Goal: Book appointment/travel/reservation

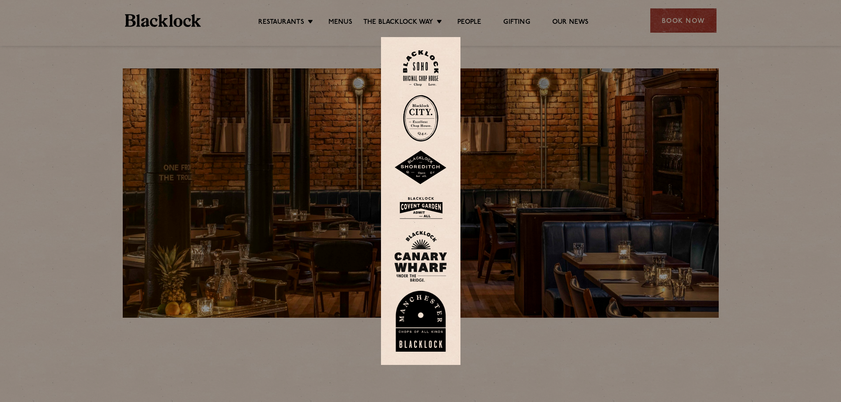
click at [422, 327] on img at bounding box center [420, 321] width 53 height 61
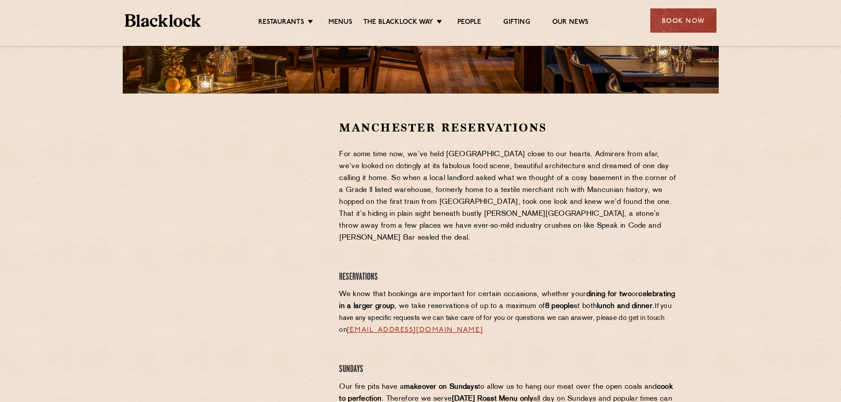
scroll to position [221, 0]
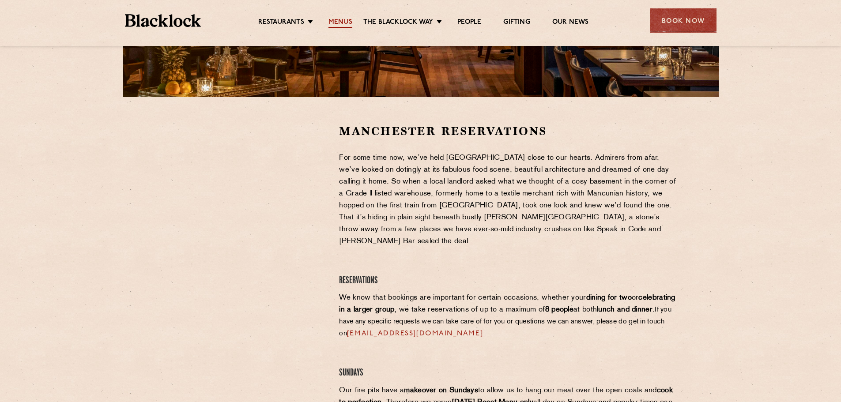
click at [348, 19] on link "Menus" at bounding box center [341, 23] width 24 height 10
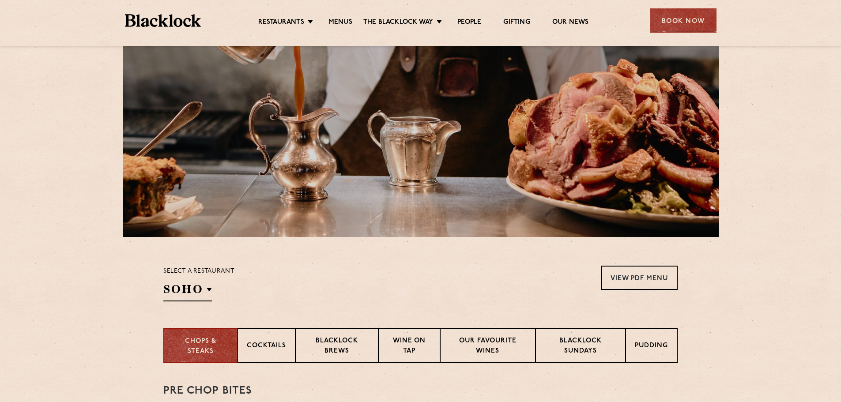
scroll to position [221, 0]
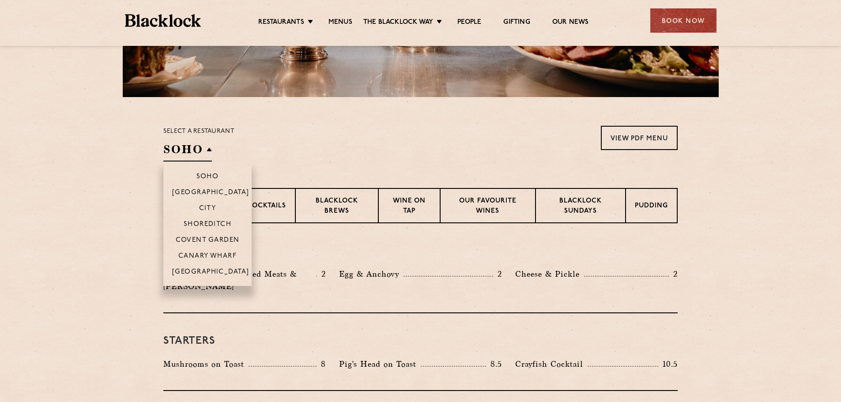
click at [207, 152] on h2 "SOHO" at bounding box center [187, 152] width 49 height 20
click at [210, 270] on p "[GEOGRAPHIC_DATA]" at bounding box center [210, 273] width 77 height 9
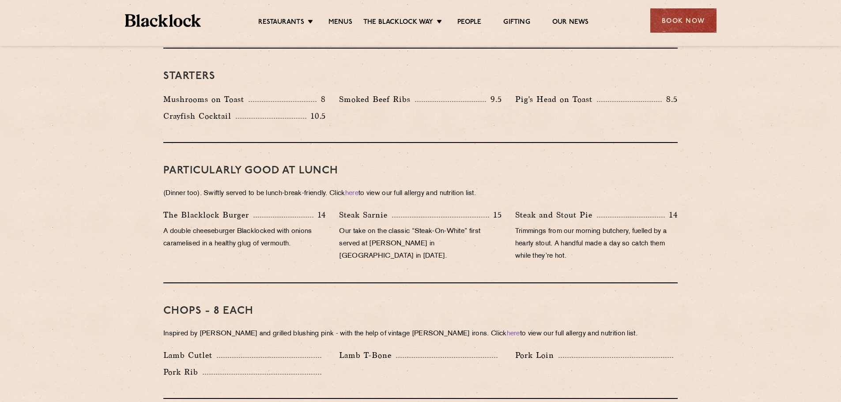
scroll to position [353, 0]
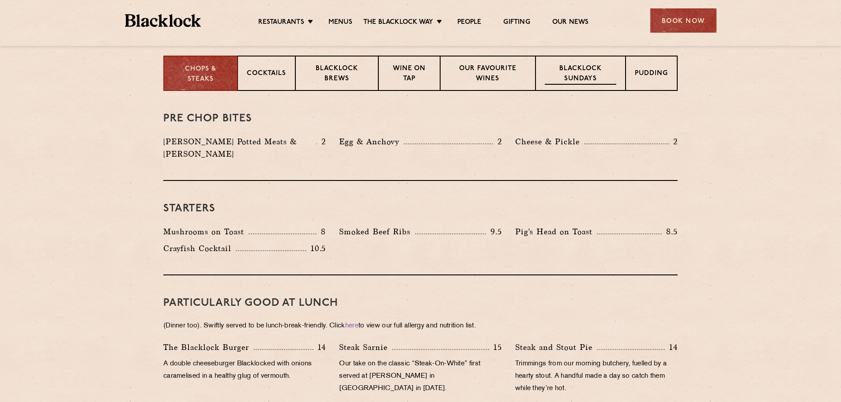
click at [571, 72] on p "Blacklock Sundays" at bounding box center [581, 74] width 72 height 21
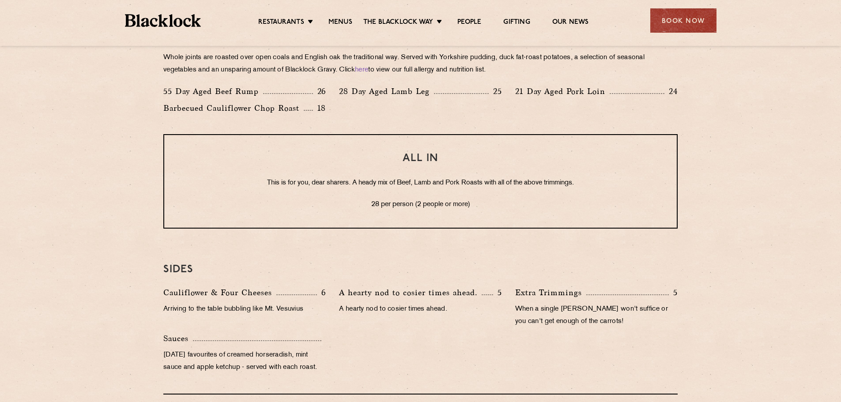
scroll to position [707, 0]
